Goal: Information Seeking & Learning: Find specific fact

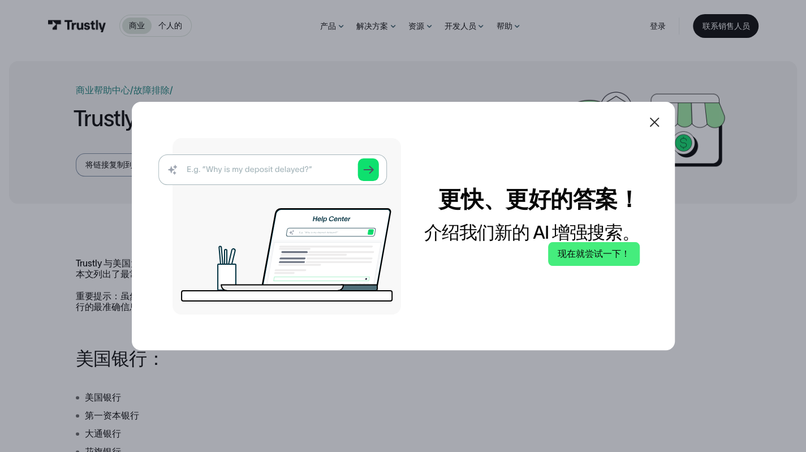
click at [653, 118] on icon at bounding box center [655, 122] width 14 height 14
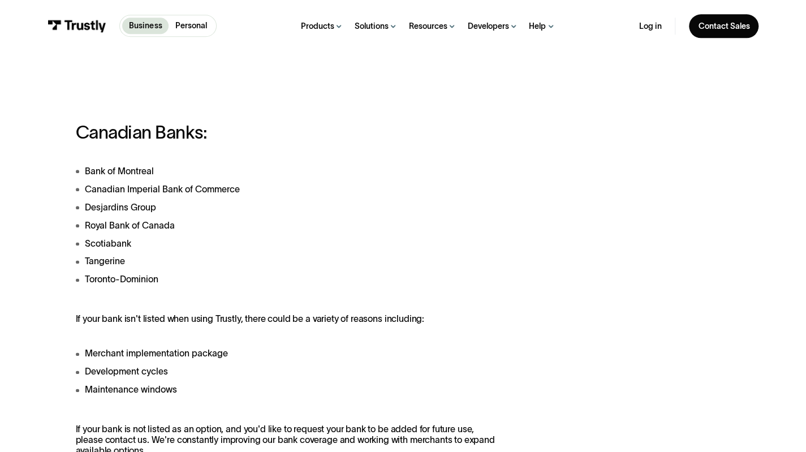
scroll to position [700, 0]
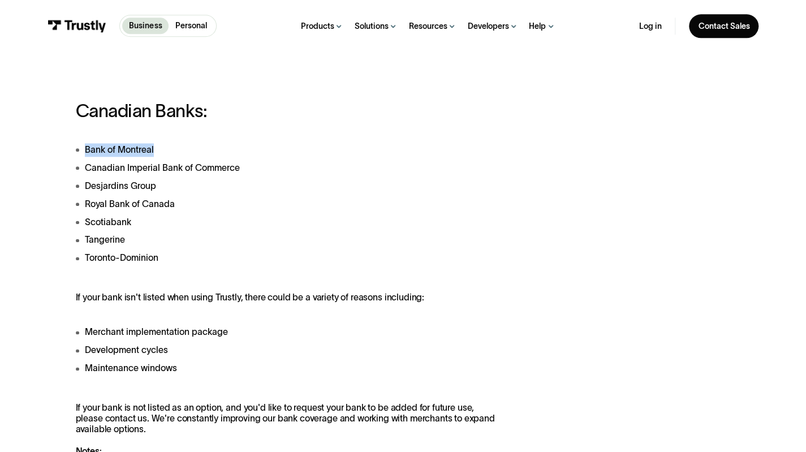
drag, startPoint x: 84, startPoint y: 151, endPoint x: 178, endPoint y: 151, distance: 93.9
click at [178, 151] on li "Bank of Montreal" at bounding box center [286, 150] width 421 height 14
click at [150, 149] on li "Bank of Montreal" at bounding box center [286, 150] width 421 height 14
drag, startPoint x: 163, startPoint y: 149, endPoint x: 115, endPoint y: 150, distance: 48.1
click at [115, 150] on li "Bank of Montreal" at bounding box center [286, 150] width 421 height 14
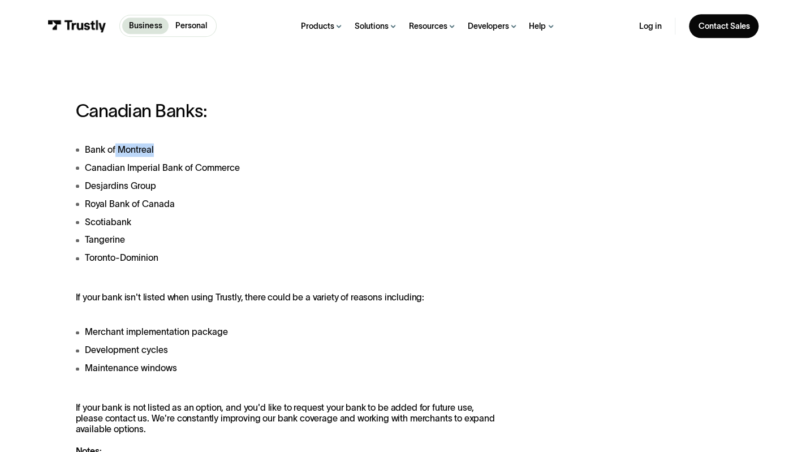
copy li "Montreal"
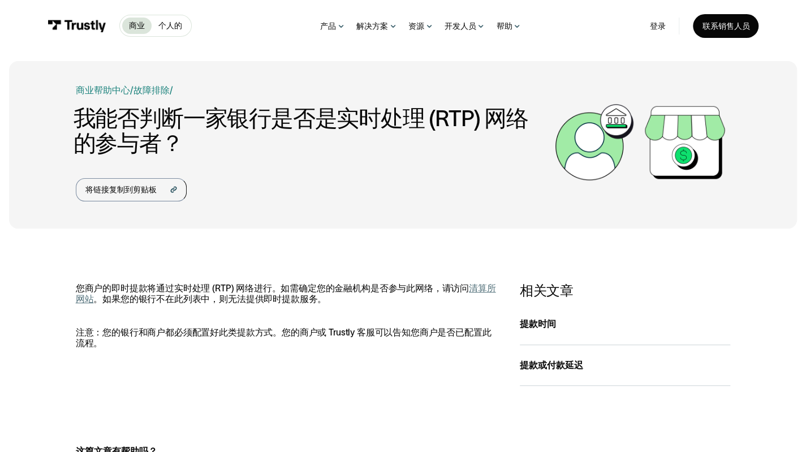
drag, startPoint x: 274, startPoint y: 264, endPoint x: 170, endPoint y: 235, distance: 108.0
click at [170, 235] on div "商业帮助中心 个人帮助中心 / 个人的 商业 故障排除 个人的 商业 使用 Trustly / 我能否判断一家银行是否是实时处理 (RTP) 网络的参与者？ …" at bounding box center [403, 388] width 806 height 655
